Goal: Information Seeking & Learning: Learn about a topic

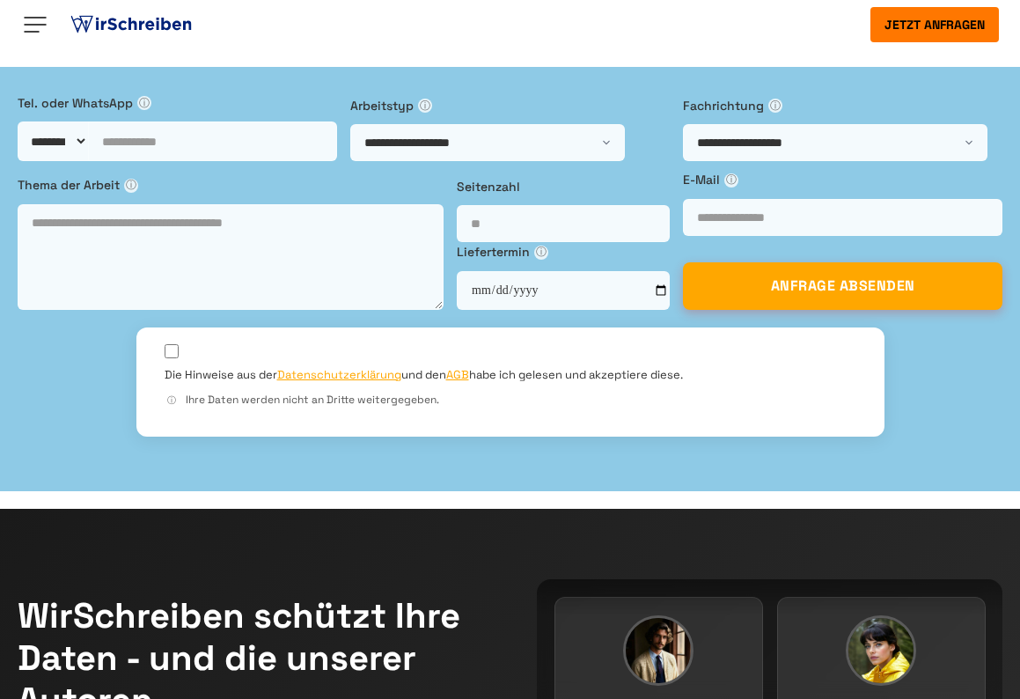
click at [42, 31] on img at bounding box center [35, 25] width 28 height 28
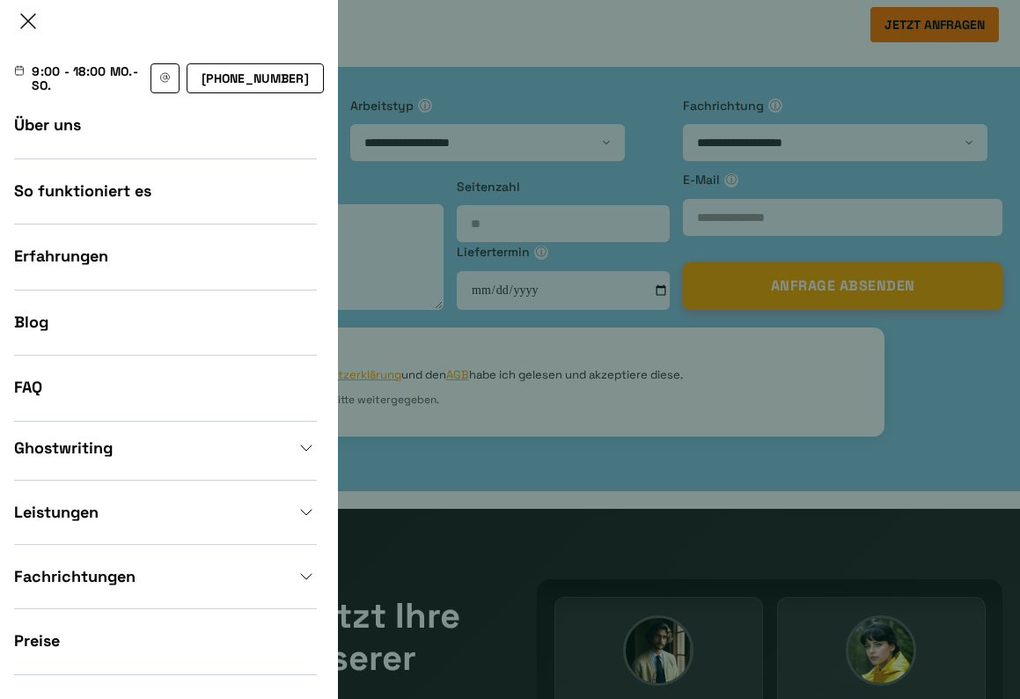
click at [36, 34] on img at bounding box center [28, 21] width 28 height 28
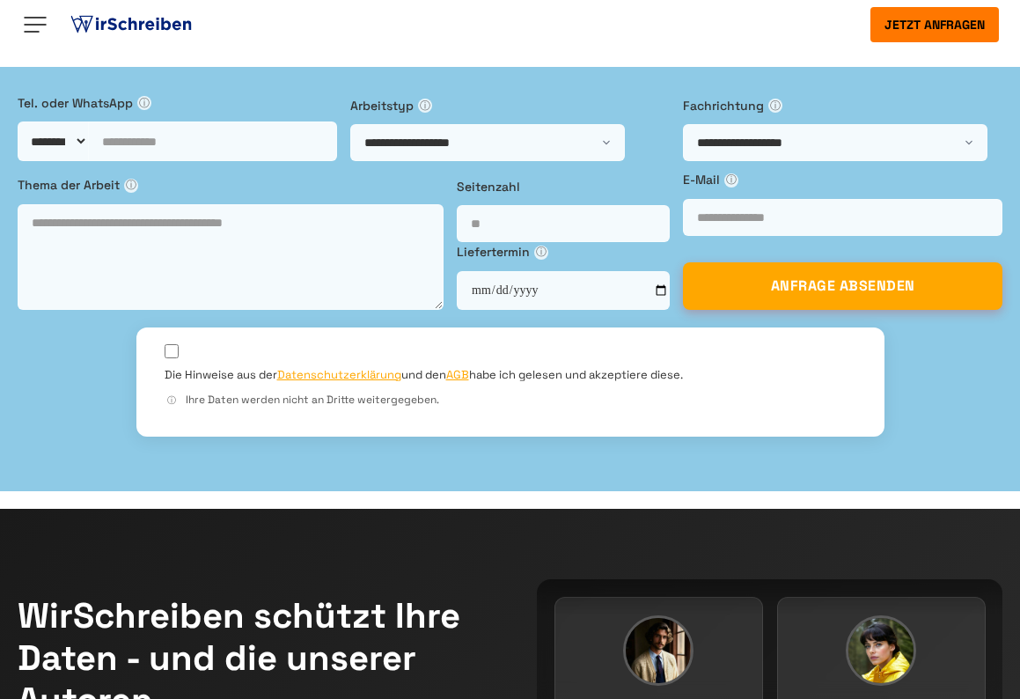
click at [38, 15] on img at bounding box center [35, 25] width 28 height 28
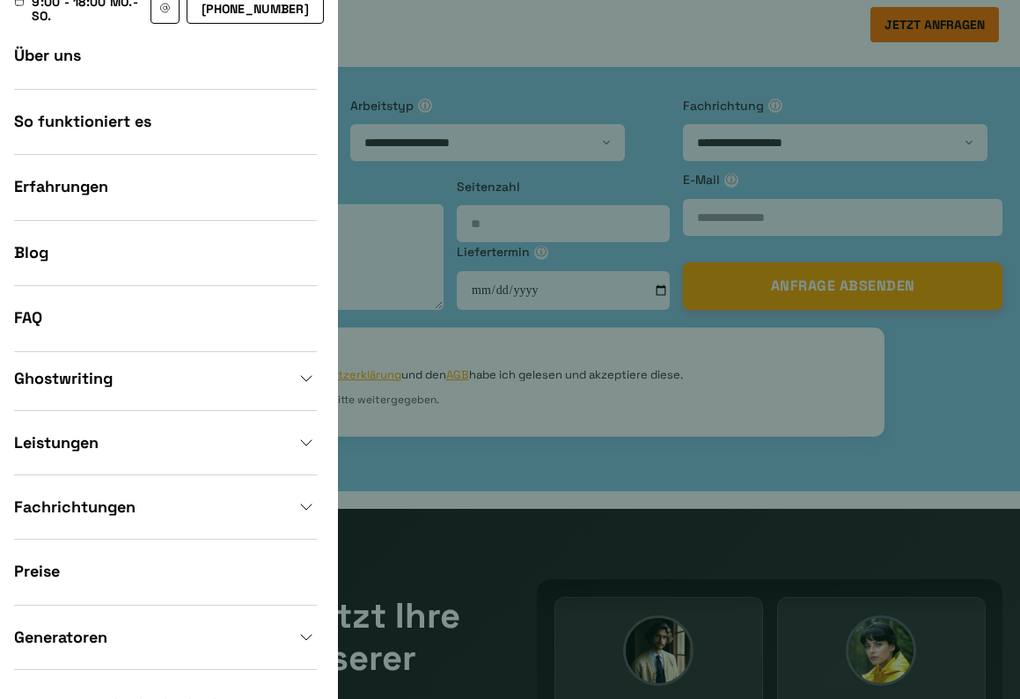
scroll to position [41, 0]
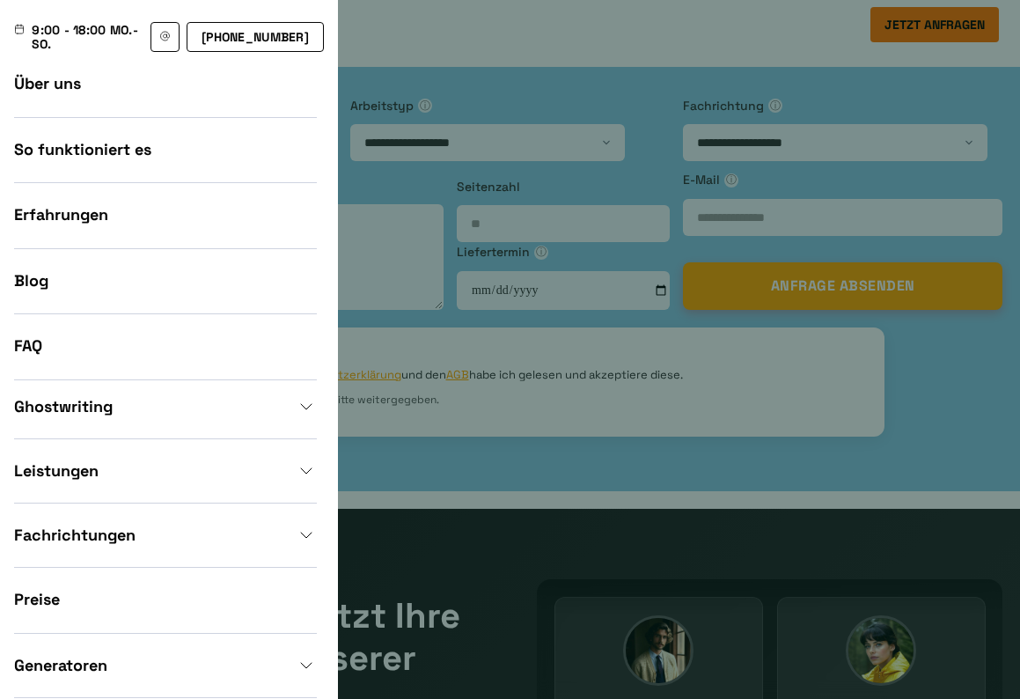
click at [65, 219] on link "Erfahrungen" at bounding box center [61, 214] width 94 height 20
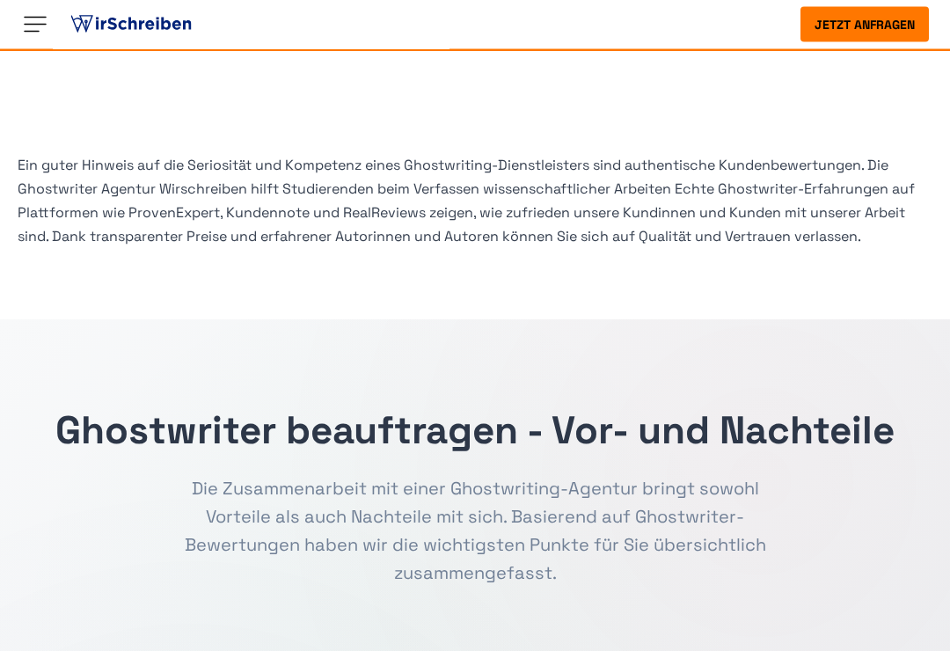
scroll to position [432, 0]
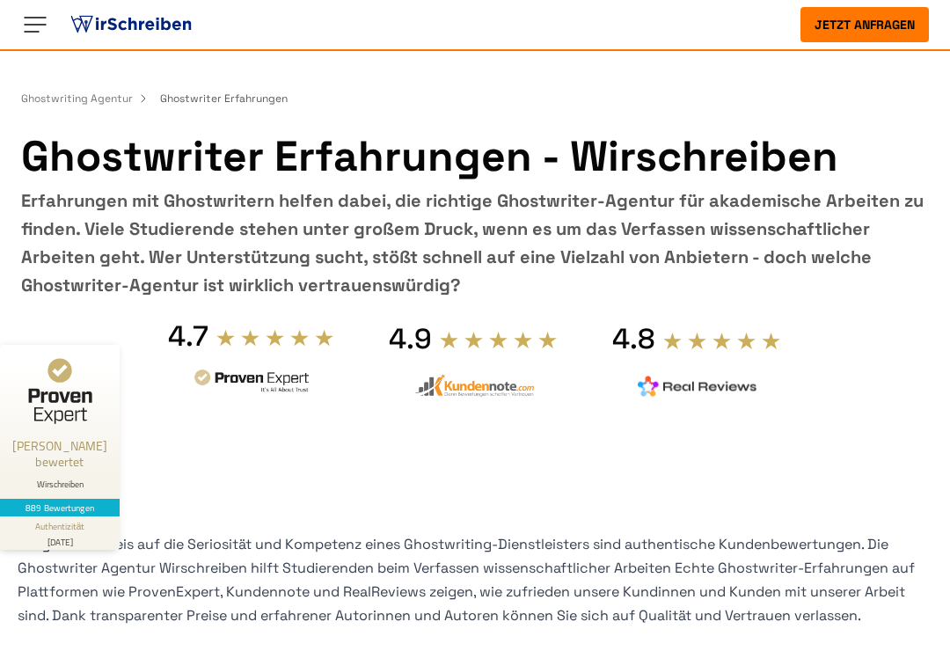
click at [33, 24] on img at bounding box center [35, 25] width 28 height 28
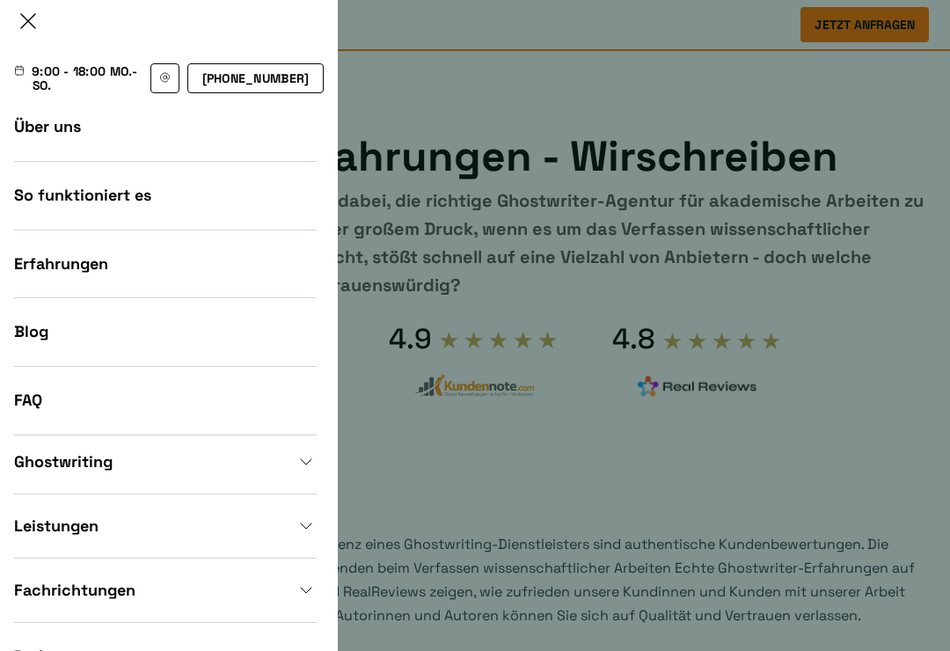
click at [53, 194] on ul "Über uns So funktioniert es Erfahrungen Blog FAQ" at bounding box center [169, 281] width 338 height 334
click at [51, 205] on link "So funktioniert es" at bounding box center [82, 195] width 137 height 20
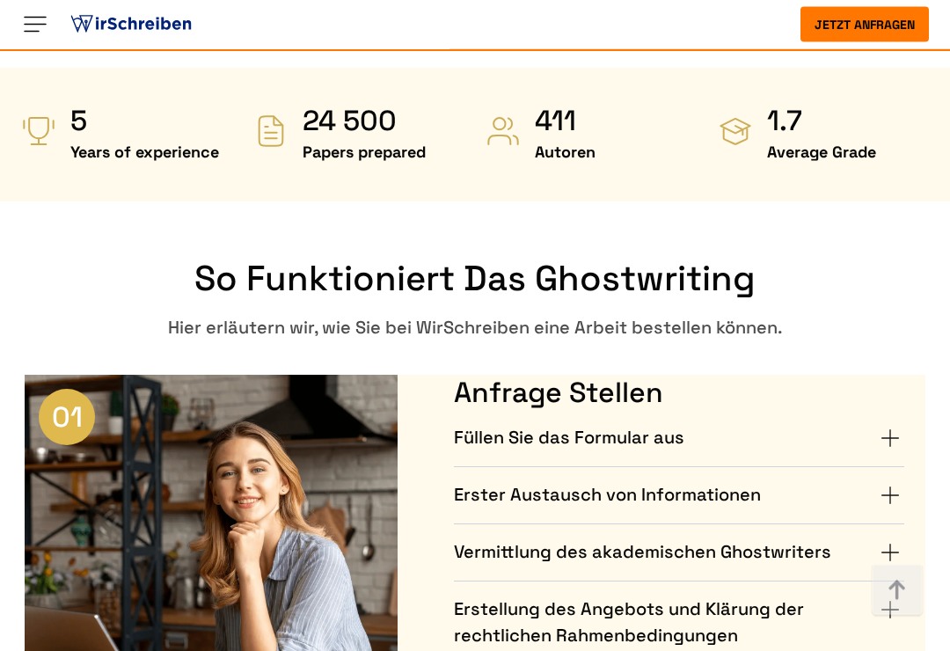
scroll to position [742, 0]
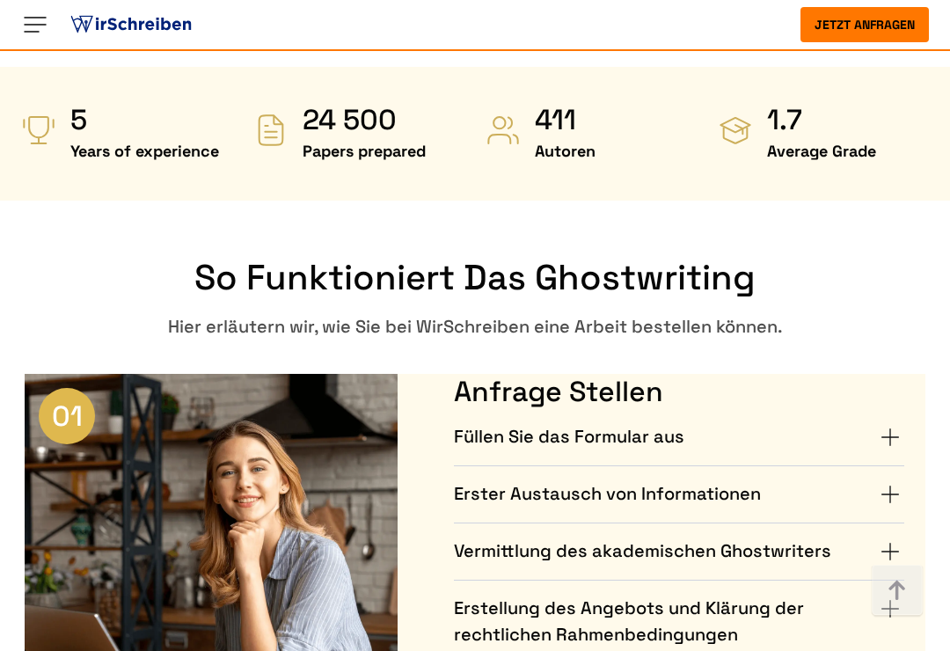
click at [38, 15] on img at bounding box center [35, 25] width 28 height 28
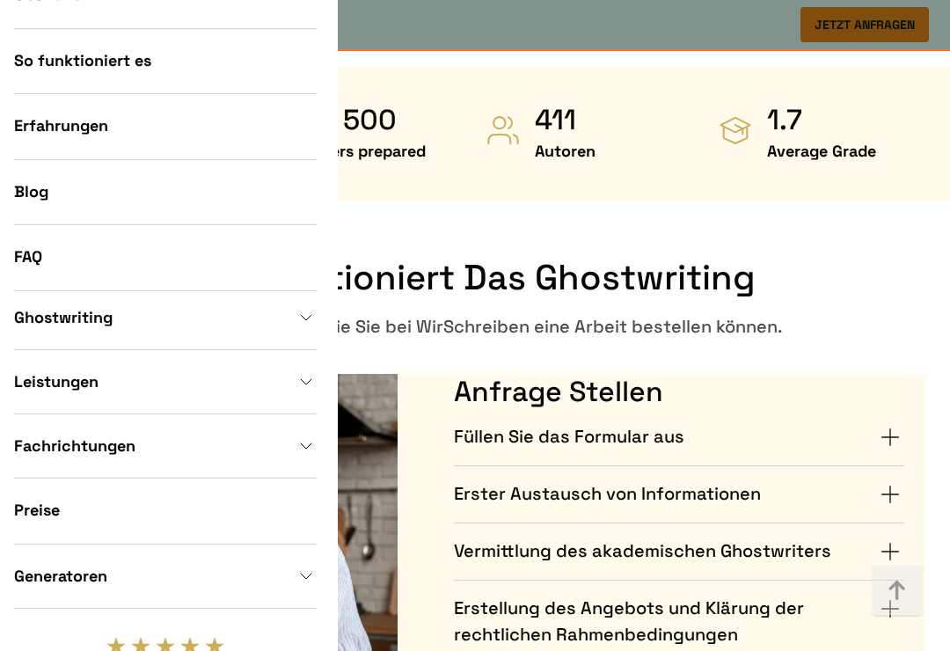
scroll to position [128, 0]
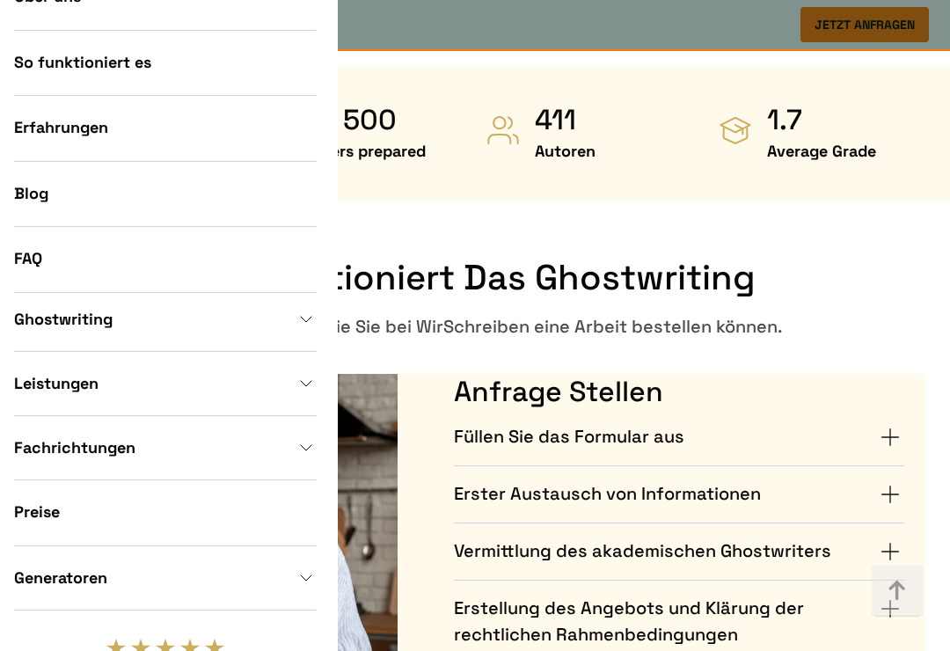
click at [99, 330] on link "Ghostwriting" at bounding box center [165, 319] width 303 height 21
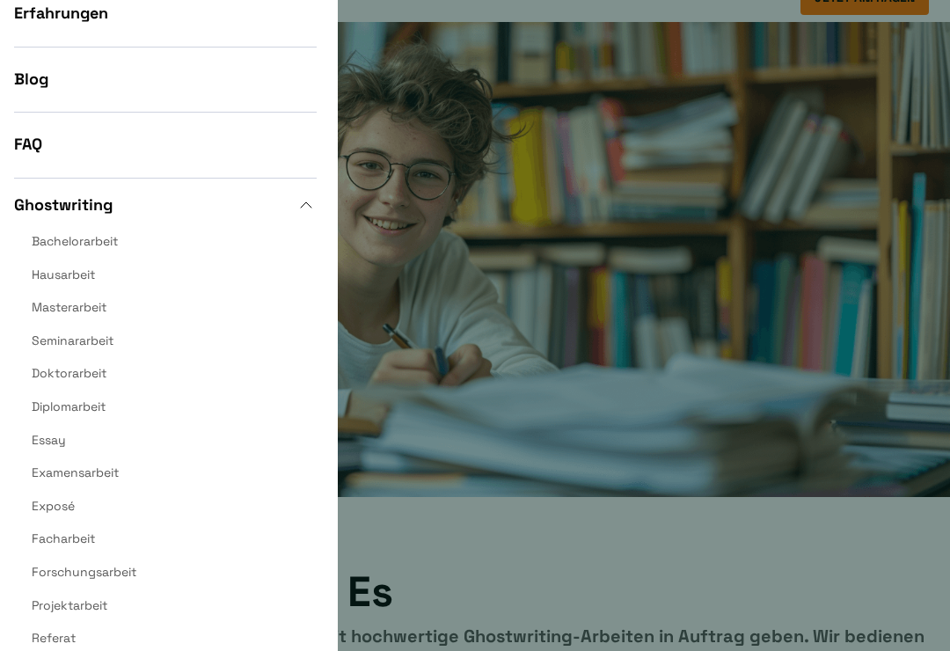
scroll to position [238, 0]
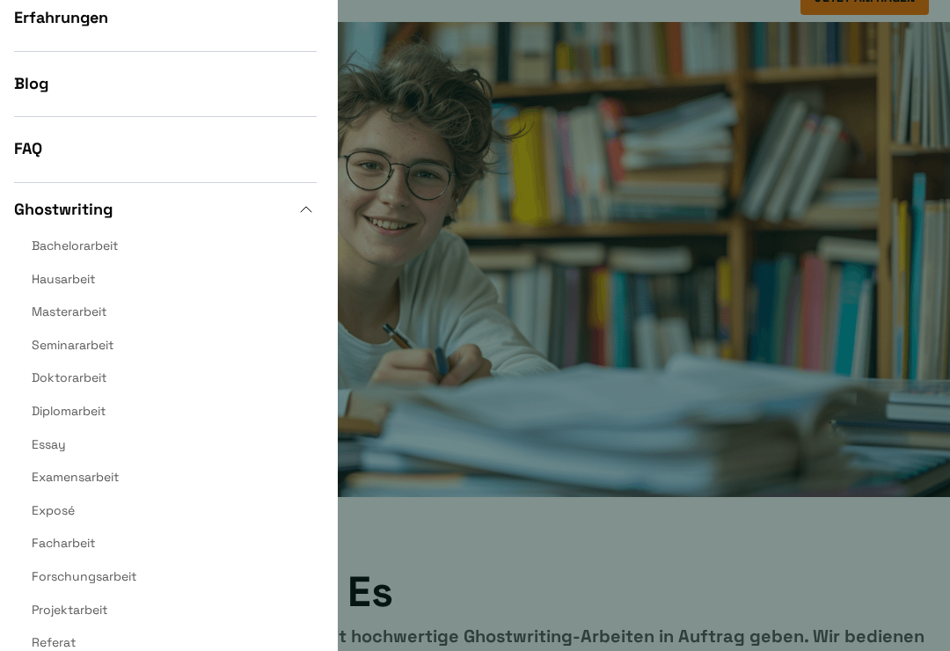
click at [805, 475] on div at bounding box center [475, 325] width 950 height 651
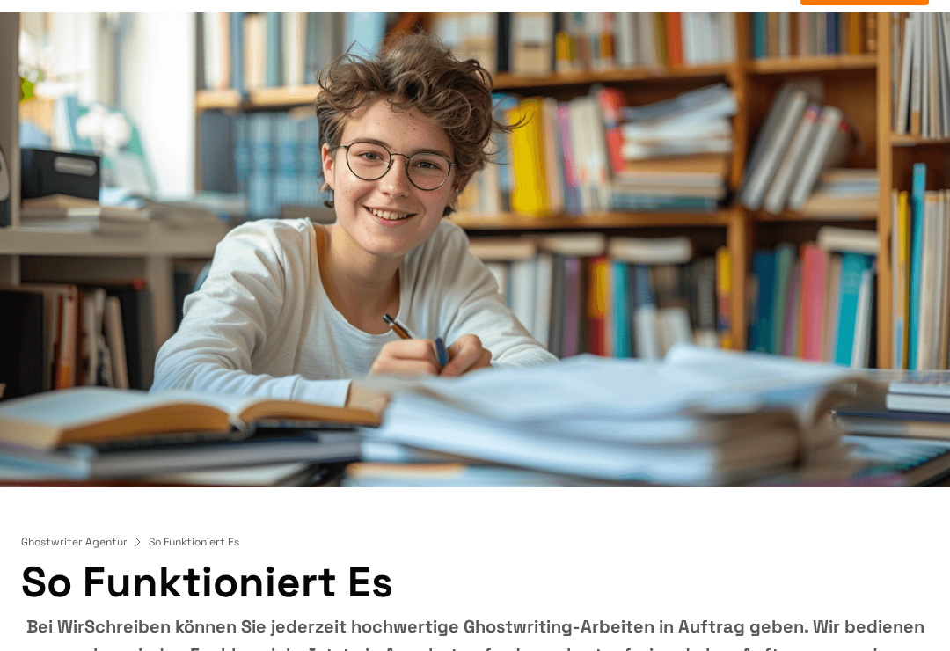
scroll to position [0, 0]
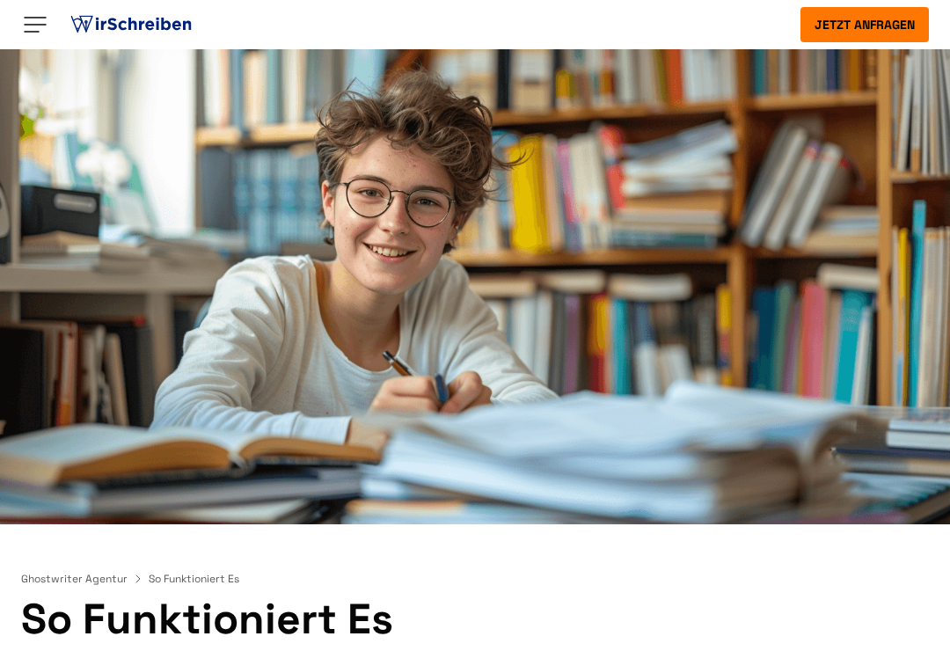
click at [38, 22] on img at bounding box center [35, 25] width 28 height 28
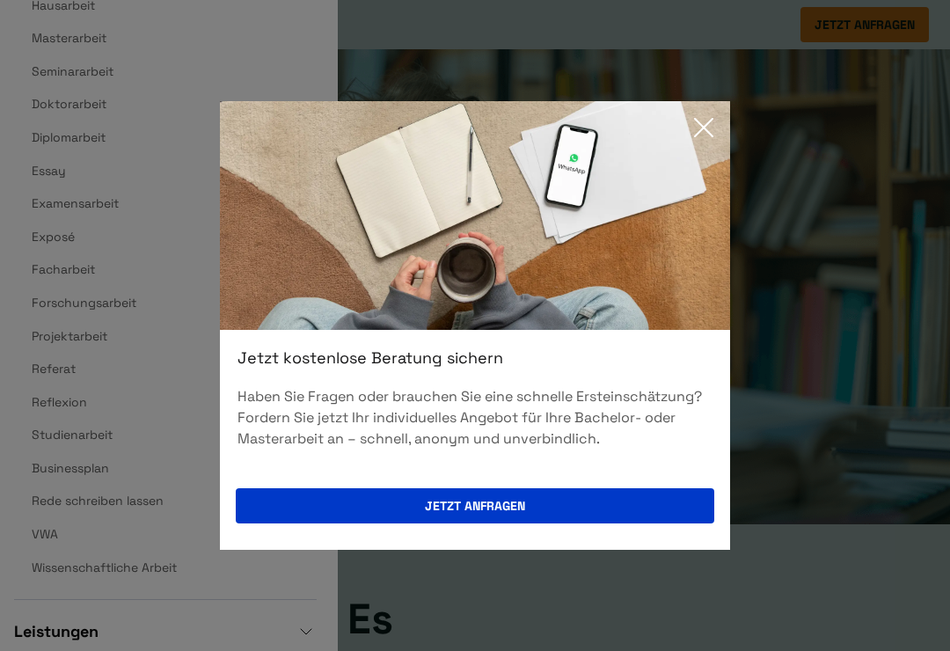
scroll to position [525, 0]
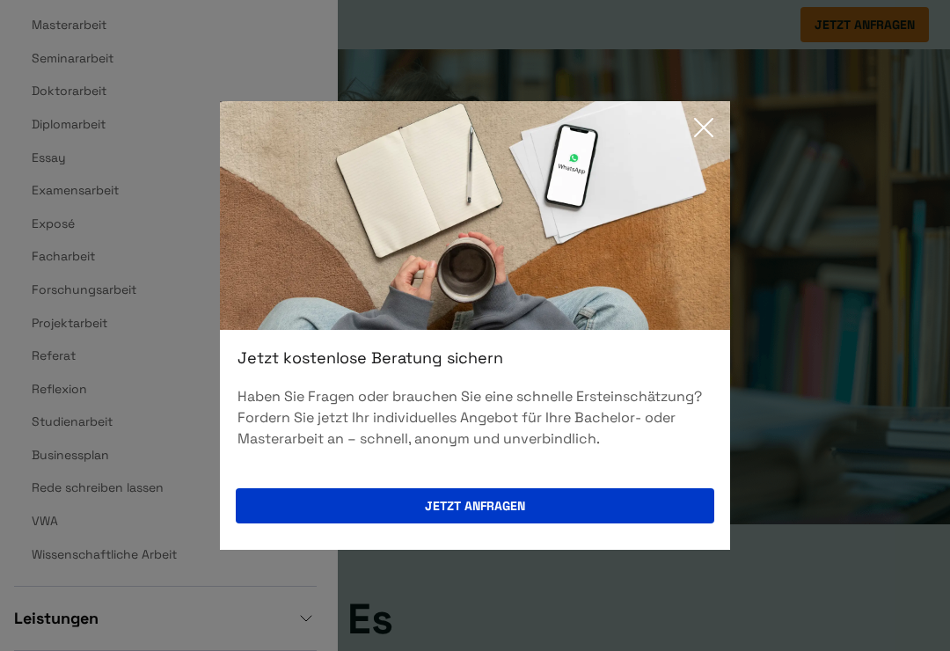
click at [712, 142] on icon at bounding box center [703, 127] width 35 height 35
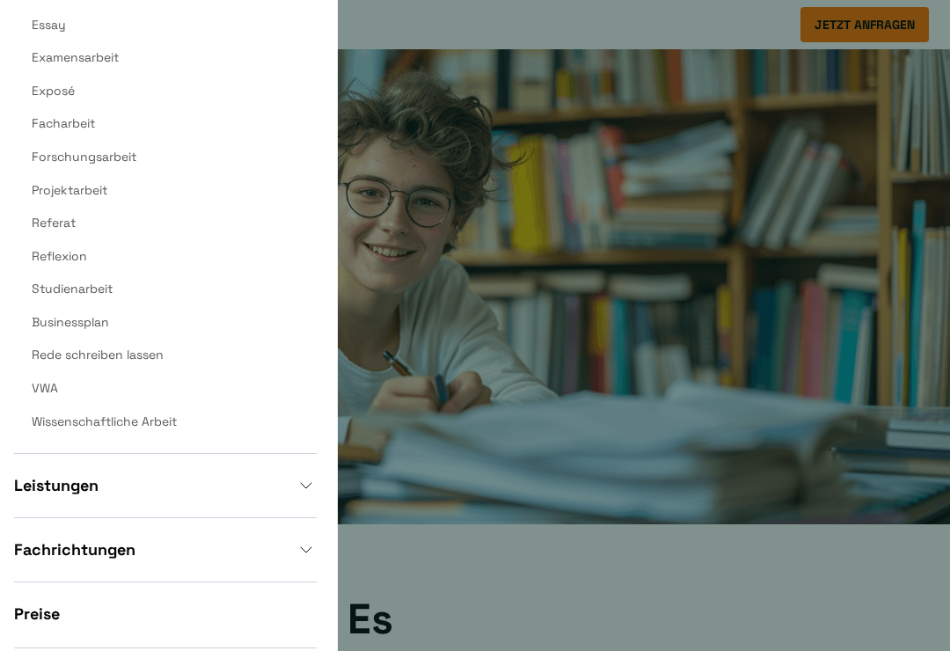
scroll to position [656, 0]
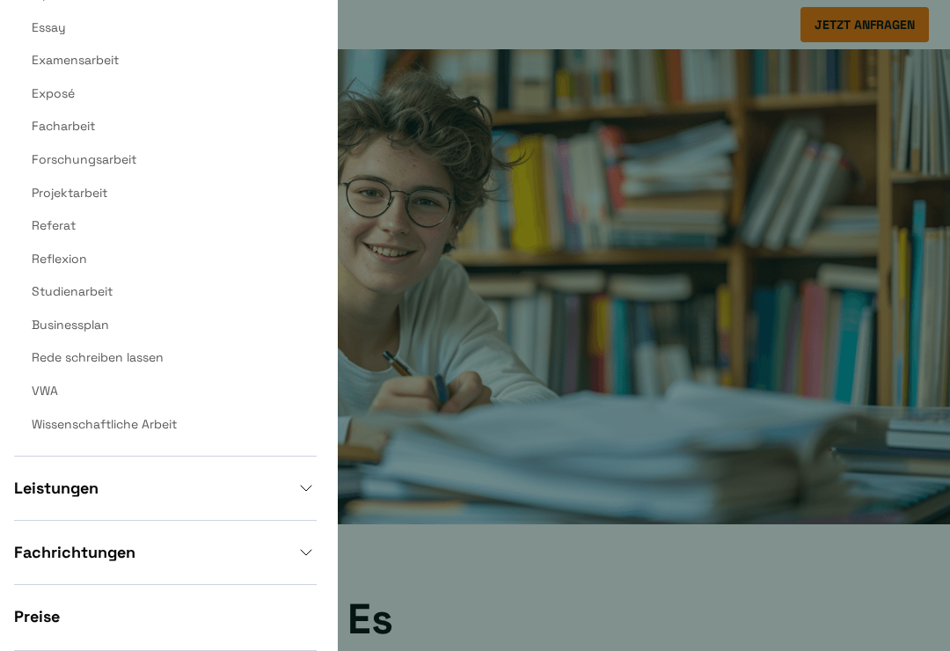
click at [62, 233] on link "Referat" at bounding box center [54, 225] width 44 height 16
